Goal: Information Seeking & Learning: Stay updated

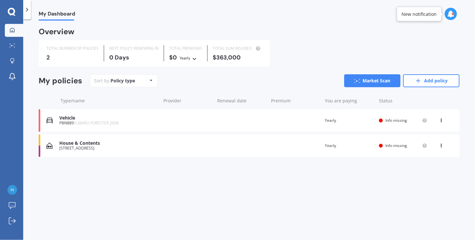
click at [134, 146] on div "[STREET_ADDRESS]" at bounding box center [108, 148] width 98 height 5
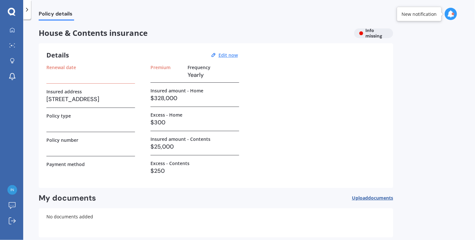
click at [85, 79] on h3 at bounding box center [90, 75] width 89 height 10
click at [100, 76] on h3 at bounding box center [90, 75] width 89 height 10
click at [9, 12] on icon at bounding box center [11, 11] width 7 height 7
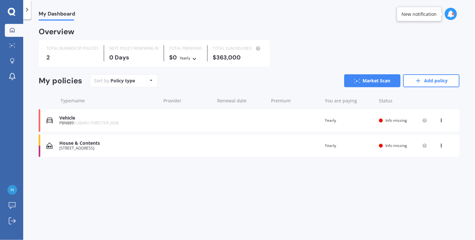
click at [29, 6] on icon at bounding box center [27, 9] width 6 height 6
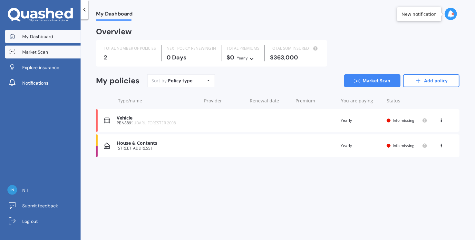
click at [37, 51] on span "Market Scan" at bounding box center [35, 52] width 26 height 6
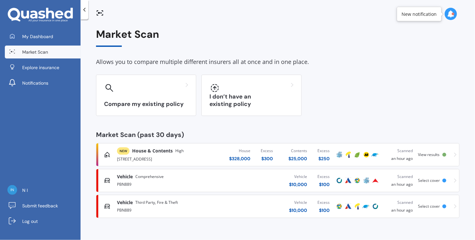
click at [202, 153] on div "NEW House & Contents High" at bounding box center [168, 150] width 103 height 7
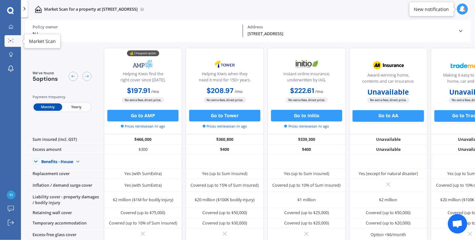
click at [10, 41] on circle at bounding box center [10, 40] width 1 height 1
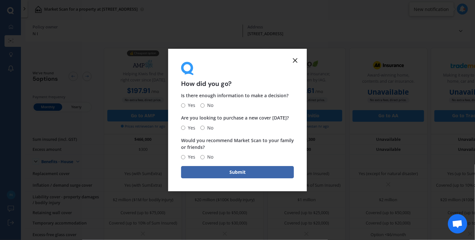
click at [295, 60] on line at bounding box center [295, 60] width 4 height 4
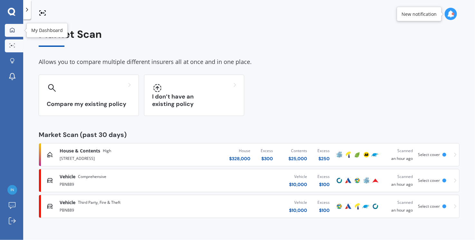
click at [12, 31] on icon at bounding box center [12, 29] width 5 height 5
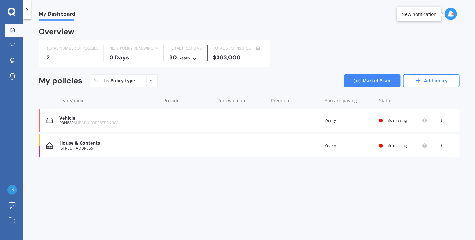
click at [83, 148] on div "[STREET_ADDRESS]" at bounding box center [108, 148] width 98 height 5
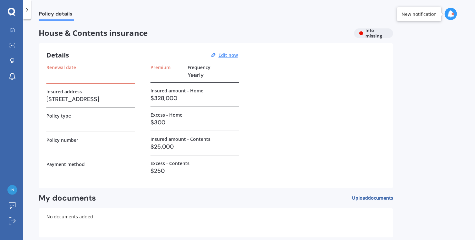
click at [74, 68] on label "Renewal date" at bounding box center [61, 66] width 30 height 5
click at [93, 85] on div "Renewal date Insured address [STREET_ADDRESS] Policy type Policy number Payment…" at bounding box center [90, 121] width 89 height 115
click at [222, 56] on u "Edit now" at bounding box center [228, 55] width 19 height 6
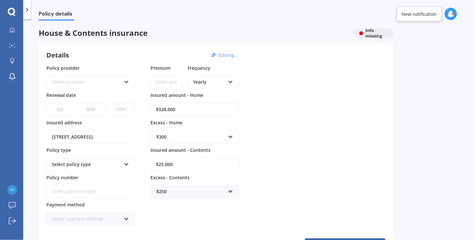
click at [129, 82] on icon at bounding box center [126, 80] width 5 height 5
drag, startPoint x: 133, startPoint y: 48, endPoint x: 134, endPoint y: 55, distance: 6.8
click at [133, 48] on div "Details Editing... Policy provider AA AA AMI AMP ANZ ASB Ando BNZ Co-Operative …" at bounding box center [216, 150] width 355 height 215
click at [14, 64] on link "Explore insurance" at bounding box center [14, 61] width 18 height 13
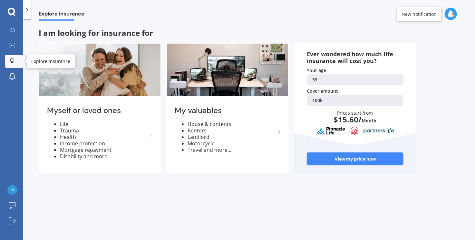
click at [17, 64] on div at bounding box center [12, 61] width 10 height 6
drag, startPoint x: 14, startPoint y: 70, endPoint x: 13, endPoint y: 54, distance: 16.5
click at [14, 70] on link "Notifications" at bounding box center [14, 76] width 18 height 13
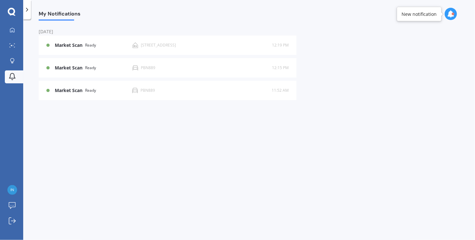
click at [7, 15] on div at bounding box center [11, 12] width 23 height 8
click at [101, 78] on div "[DATE] Market Scan Ready [STREET_ADDRESS] 12:19 PM 12:19 PM Market Scan Ready P…" at bounding box center [168, 64] width 258 height 72
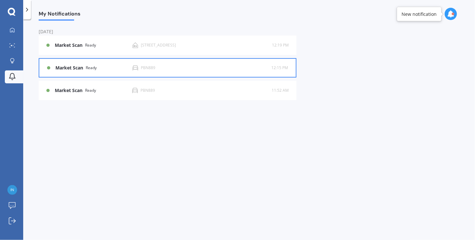
click at [101, 67] on div "Market Scan Ready" at bounding box center [93, 67] width 77 height 5
